Goal: Information Seeking & Learning: Check status

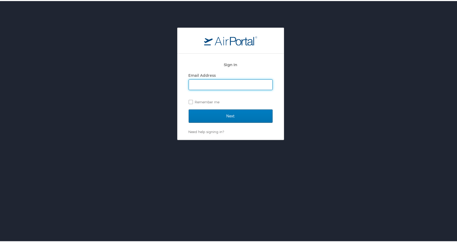
click at [212, 85] on input "Email Address" at bounding box center [230, 84] width 83 height 10
type input "misty.grahn@cbtravel.com"
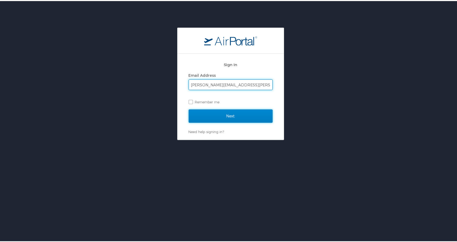
click at [205, 112] on input "Next" at bounding box center [231, 114] width 84 height 13
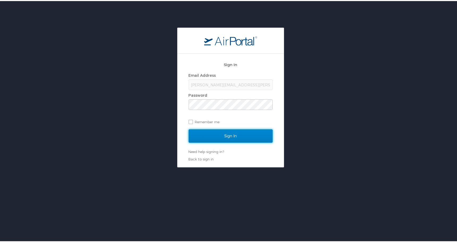
drag, startPoint x: 224, startPoint y: 131, endPoint x: 223, endPoint y: 134, distance: 2.8
click at [223, 133] on input "Sign In" at bounding box center [231, 134] width 84 height 13
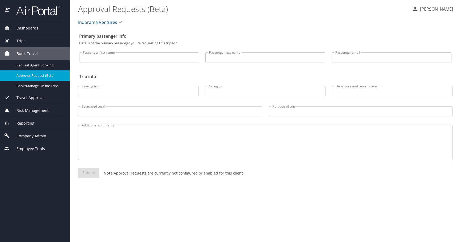
click at [28, 121] on span "Reporting" at bounding box center [22, 123] width 24 height 6
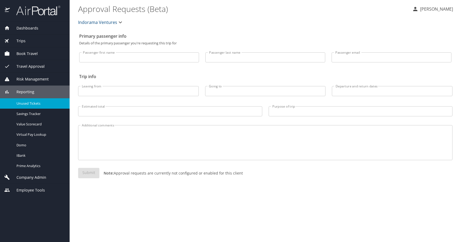
click at [27, 102] on span "Unused Tickets" at bounding box center [39, 103] width 47 height 5
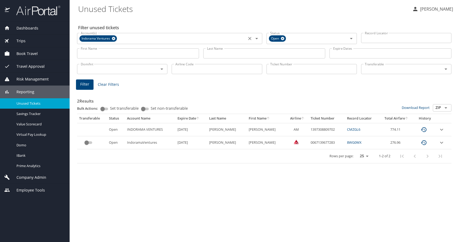
click at [115, 40] on icon at bounding box center [114, 39] width 4 height 6
click at [135, 39] on input "Account(s)" at bounding box center [162, 38] width 166 height 7
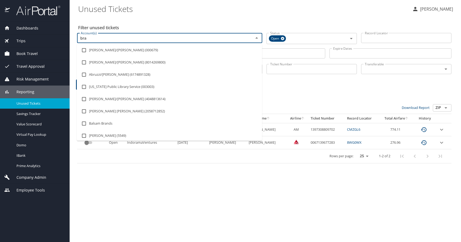
type input "bras"
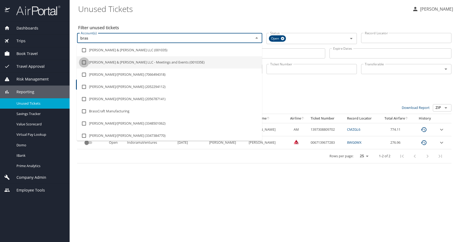
click at [84, 62] on input "checkbox" at bounding box center [84, 62] width 10 height 10
checkbox input "true"
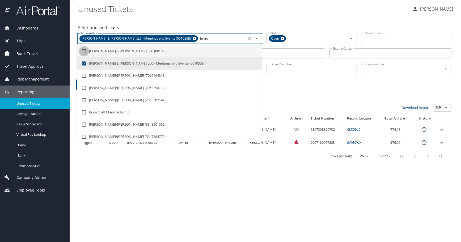
click at [83, 50] on input "checkbox" at bounding box center [84, 51] width 10 height 10
checkbox input "true"
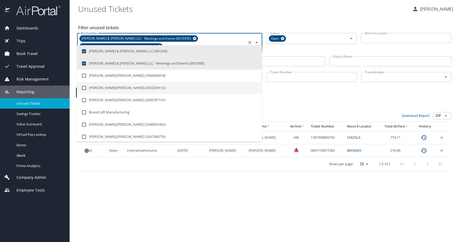
type input "bras"
drag, startPoint x: 315, startPoint y: 95, endPoint x: 302, endPoint y: 90, distance: 13.2
click at [314, 103] on h3 "2 Results" at bounding box center [264, 107] width 374 height 9
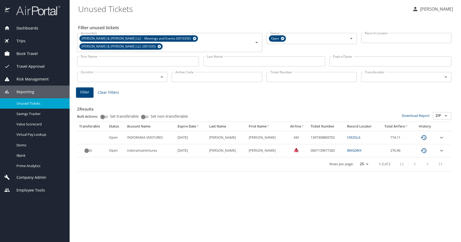
click at [200, 72] on input "Airline Code" at bounding box center [217, 77] width 90 height 10
type input "AA"
click at [91, 87] on button "Filter" at bounding box center [85, 92] width 18 height 10
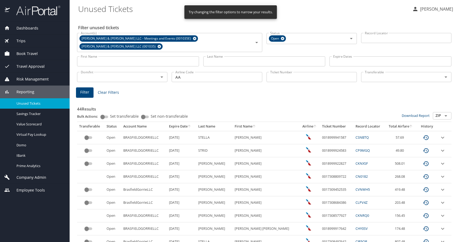
click at [191, 124] on icon "sort" at bounding box center [189, 126] width 4 height 4
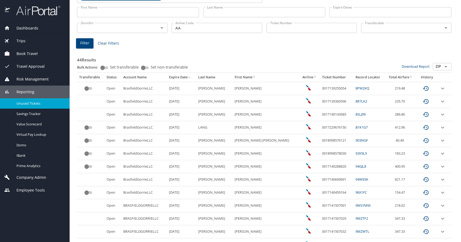
scroll to position [53, 0]
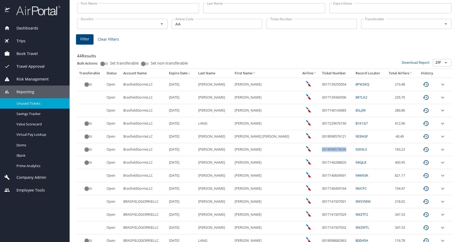
drag, startPoint x: 334, startPoint y: 140, endPoint x: 306, endPoint y: 143, distance: 28.7
click at [320, 143] on td "0018998578030" at bounding box center [336, 149] width 33 height 13
copy td "0018998578030"
click at [353, 104] on td "8SLJ99" at bounding box center [369, 110] width 32 height 13
click at [320, 117] on td "0017229676150" at bounding box center [336, 123] width 33 height 13
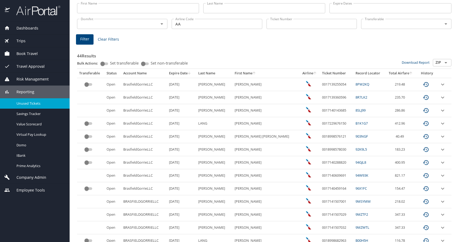
click at [158, 91] on td "BrasfieldGorrieLLC" at bounding box center [144, 84] width 46 height 13
